Goal: Information Seeking & Learning: Learn about a topic

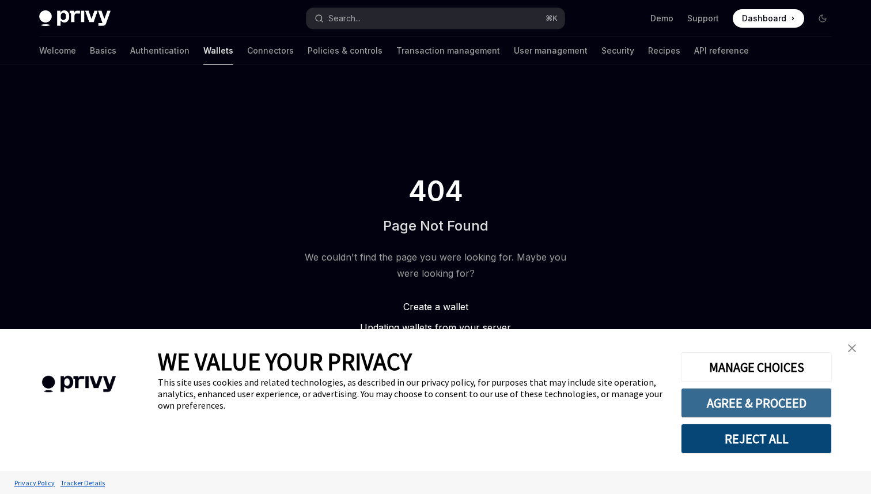
click at [702, 395] on button "AGREE & PROCEED" at bounding box center [756, 403] width 151 height 30
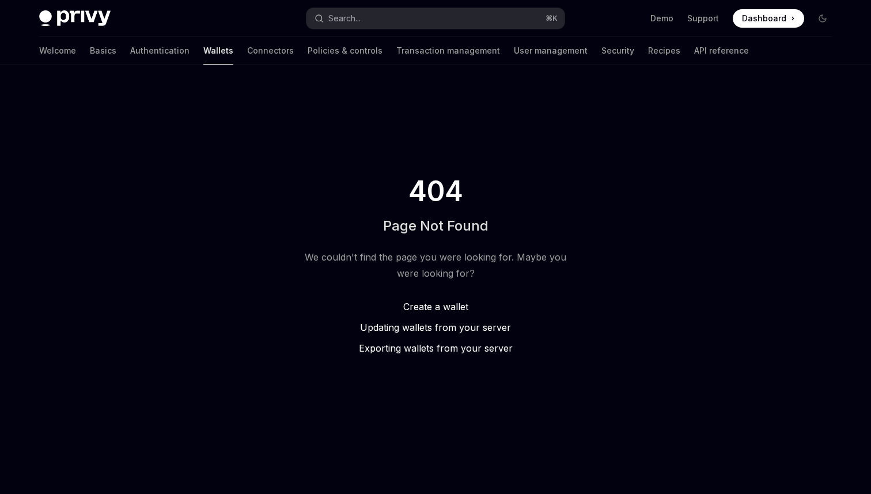
click at [190, 60] on div "Welcome Basics Authentication Wallets Connectors Policies & controls Transactio…" at bounding box center [394, 51] width 710 height 28
click at [203, 48] on link "Wallets" at bounding box center [218, 51] width 30 height 28
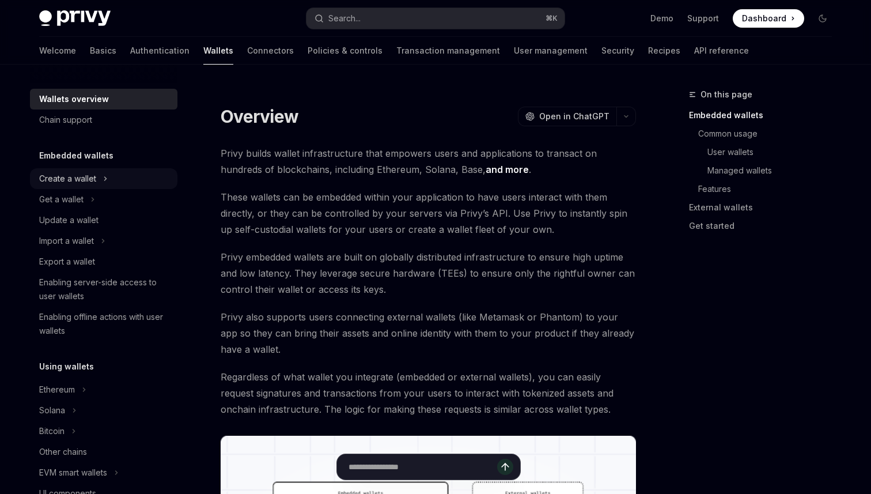
click at [64, 178] on div "Create a wallet" at bounding box center [67, 179] width 57 height 14
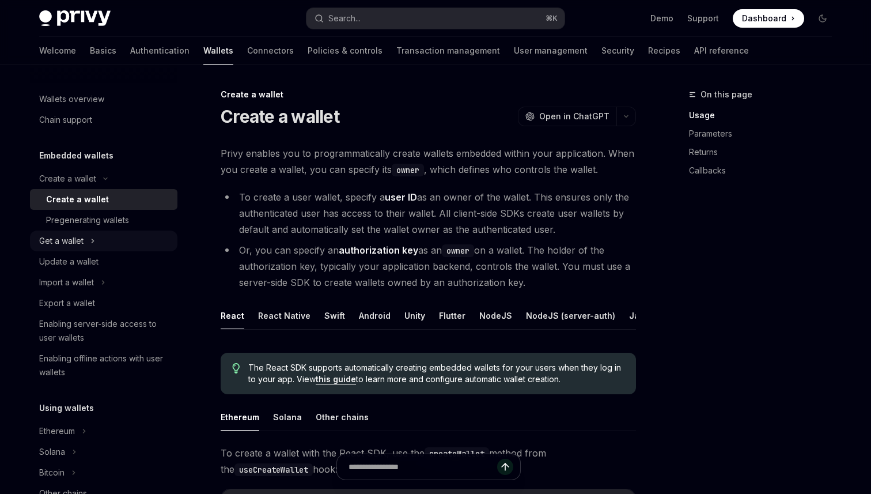
click at [54, 245] on div "Get a wallet" at bounding box center [61, 241] width 44 height 14
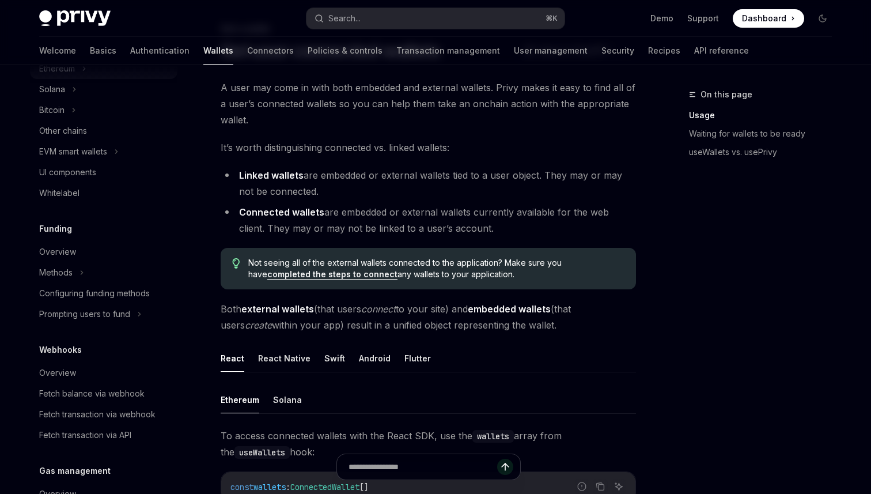
scroll to position [433, 0]
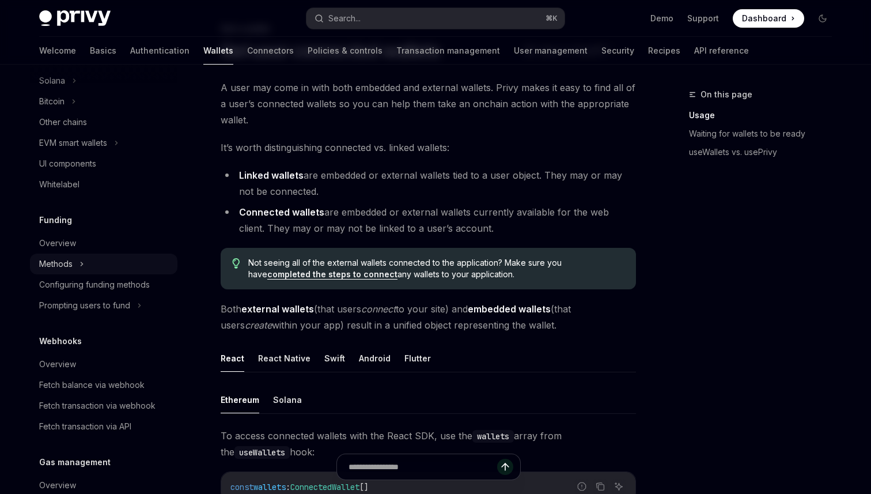
click at [82, 263] on icon at bounding box center [81, 264] width 5 height 14
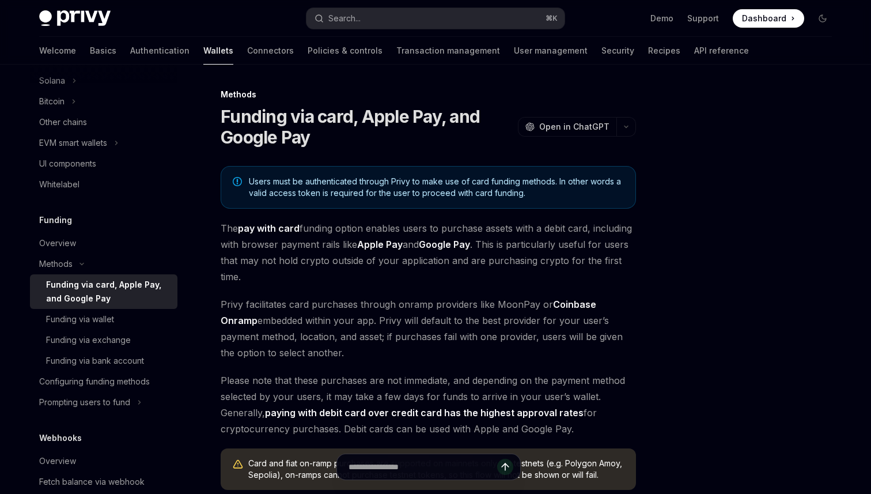
click at [22, 339] on div "Methods Funding via card, Apple Pay, and Google Pay OpenAI Open in ChatGPT Open…" at bounding box center [320, 459] width 636 height 742
click at [66, 314] on div "Funding via wallet" at bounding box center [80, 319] width 68 height 14
type textarea "*"
